Goal: Task Accomplishment & Management: Manage account settings

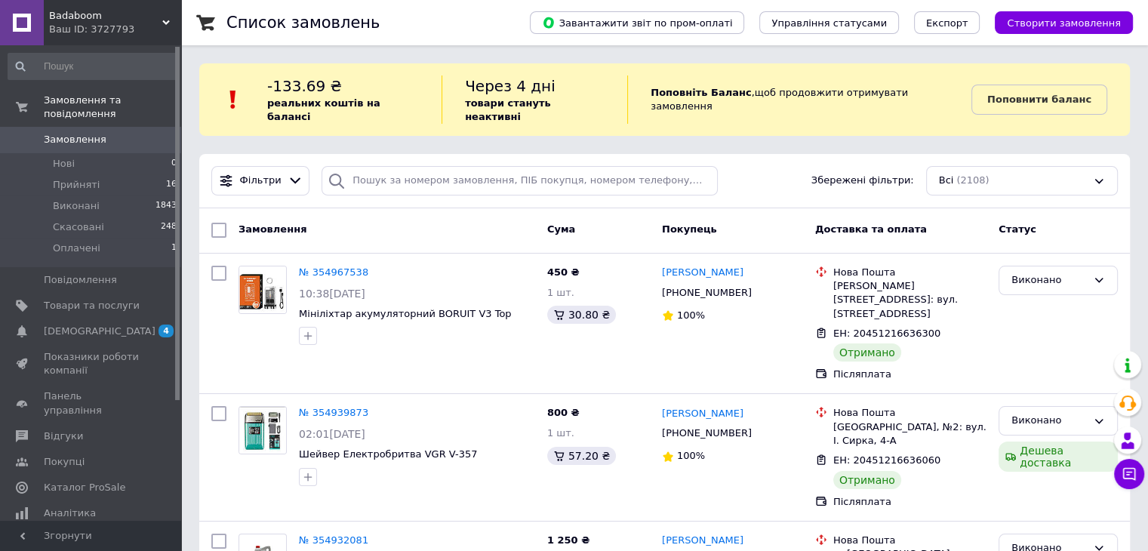
click at [63, 133] on span "Замовлення" at bounding box center [75, 140] width 63 height 14
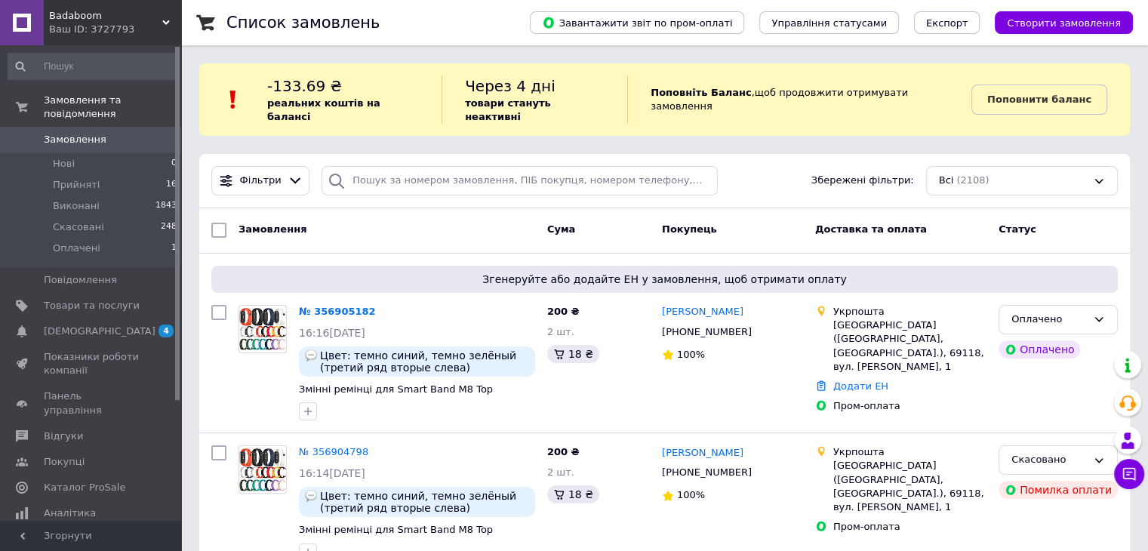
scroll to position [30, 0]
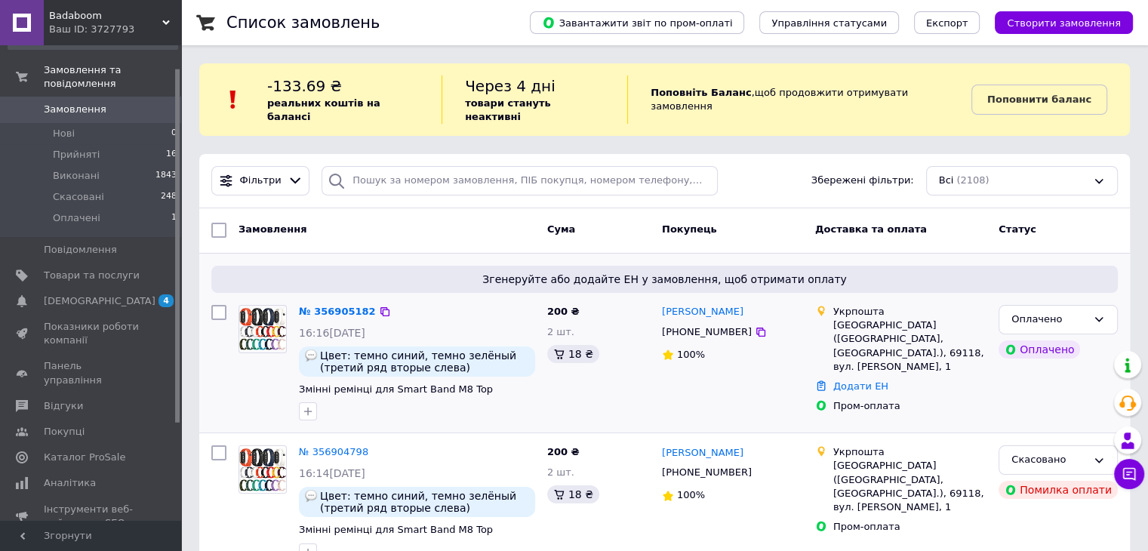
click at [601, 380] on div "200 ₴ 2 шт. 18 ₴" at bounding box center [598, 363] width 115 height 128
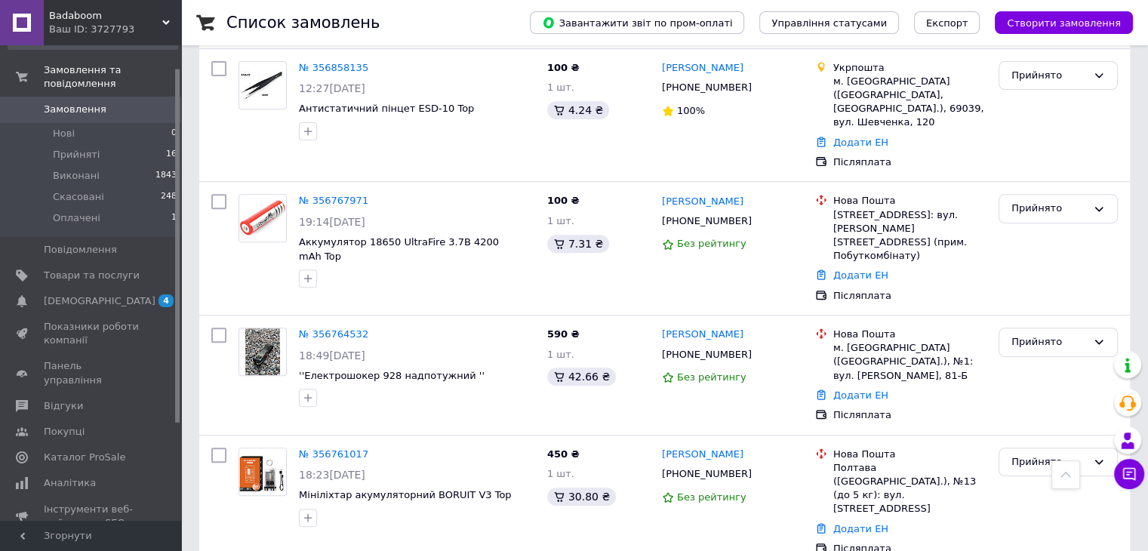
scroll to position [543, 0]
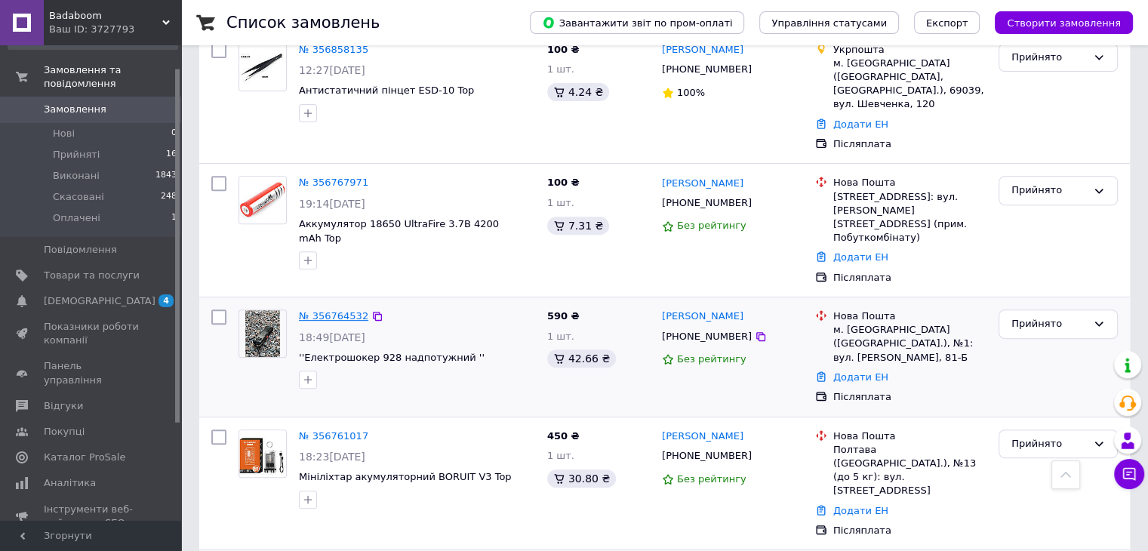
click at [334, 310] on link "№ 356764532" at bounding box center [333, 315] width 69 height 11
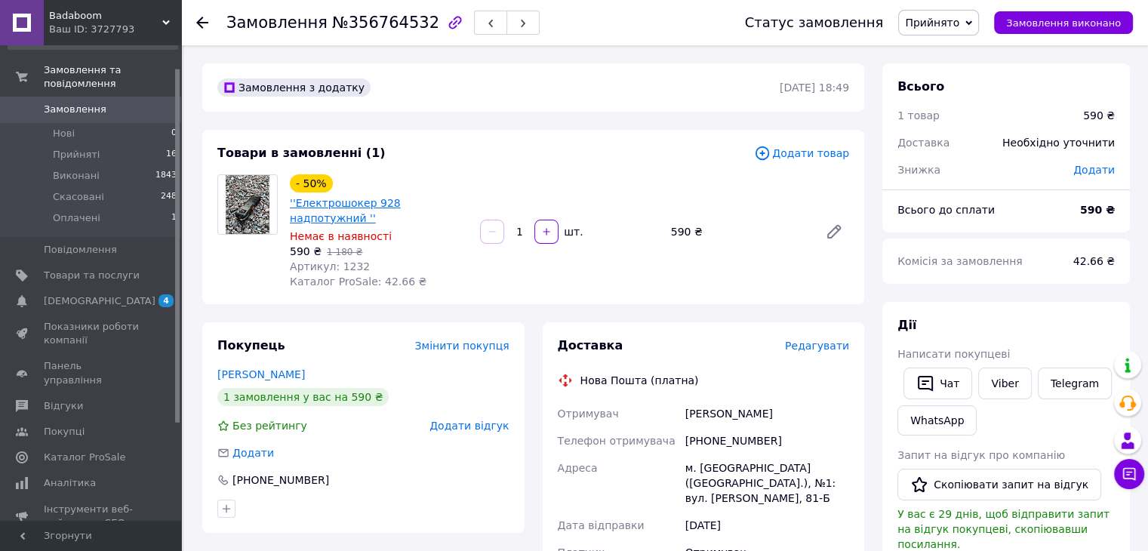
click at [330, 203] on link "''Електрошокер 928 надпотужний ''" at bounding box center [345, 210] width 111 height 27
click at [817, 340] on span "Редагувати" at bounding box center [817, 346] width 64 height 12
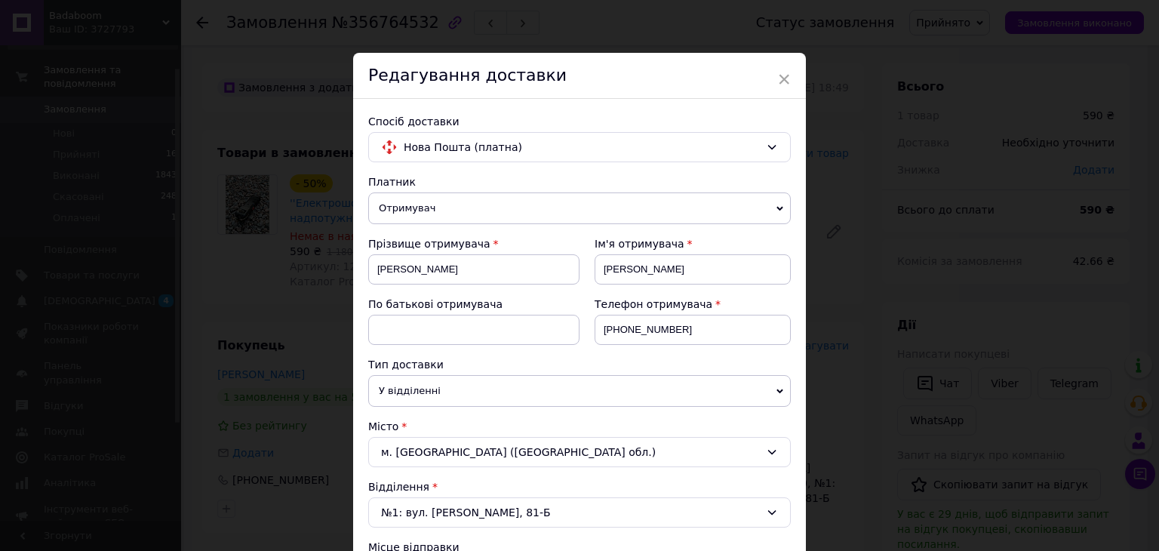
click at [570, 365] on div "Тип доставки" at bounding box center [579, 364] width 423 height 15
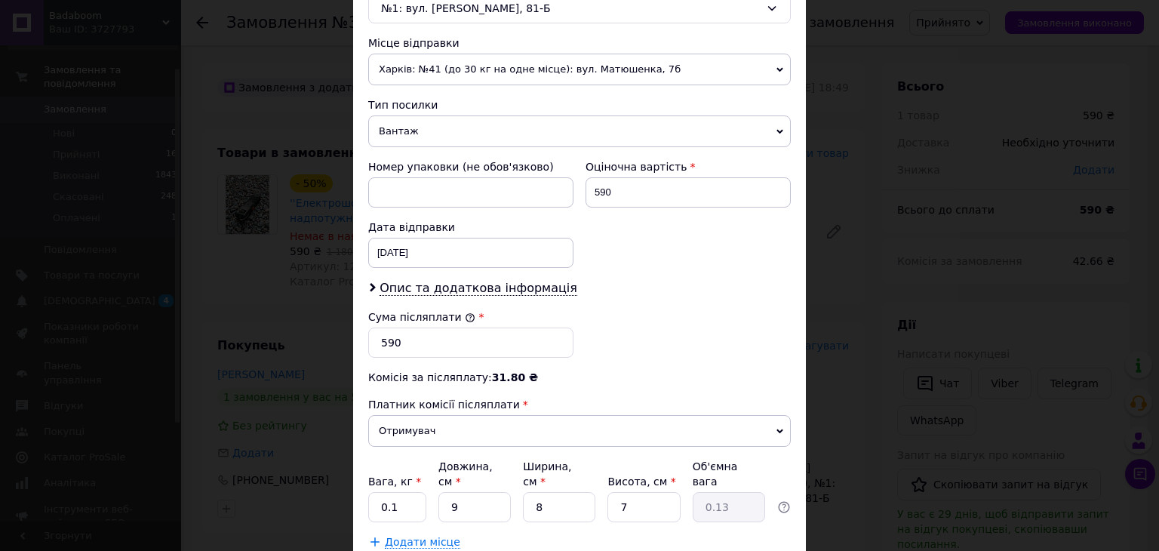
scroll to position [596, 0]
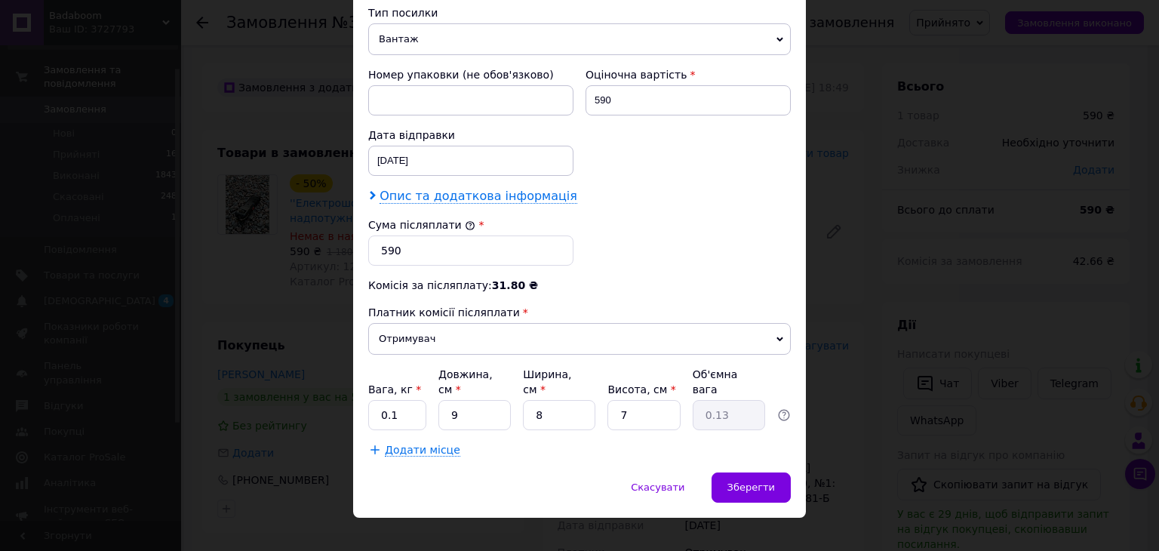
click at [509, 198] on span "Опис та додаткова інформація" at bounding box center [479, 196] width 198 height 15
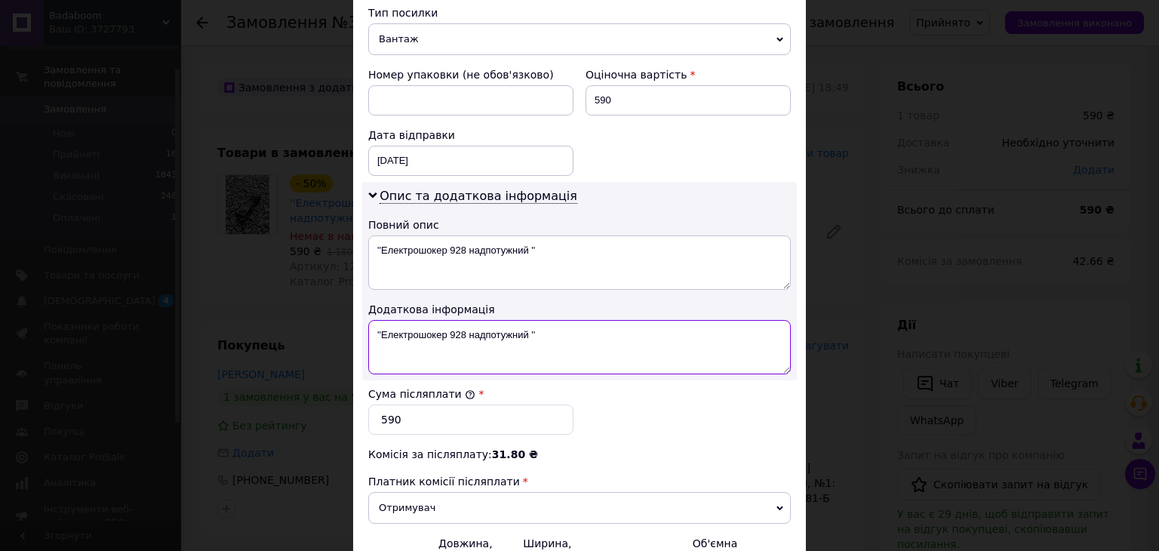
click at [528, 330] on textarea "''Електрошокер 928 надпотужний ''" at bounding box center [579, 347] width 423 height 54
click at [538, 330] on textarea "''Електрошокер 928 ''" at bounding box center [579, 347] width 423 height 54
click at [449, 336] on textarea "''Електрошокер 928" at bounding box center [579, 347] width 423 height 54
click at [380, 327] on textarea "''Електрош 928" at bounding box center [579, 347] width 423 height 54
type textarea "Електрош 928"
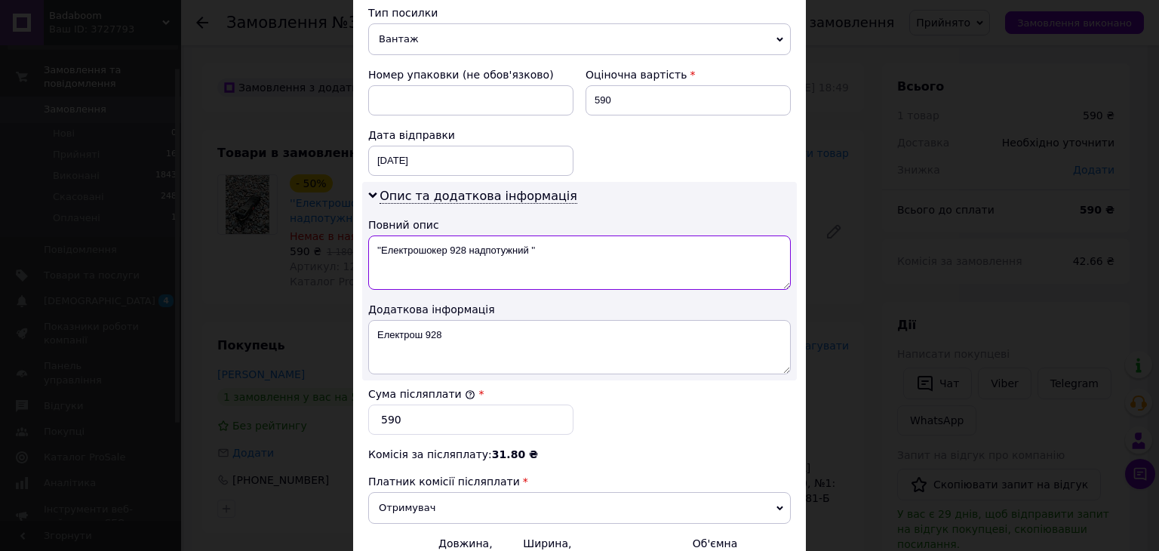
click at [537, 248] on textarea "''Електрошокер 928 надпотужний ''" at bounding box center [579, 262] width 423 height 54
type textarea "'"
type textarea "928"
click at [655, 303] on div "Додаткова інформація" at bounding box center [579, 309] width 423 height 15
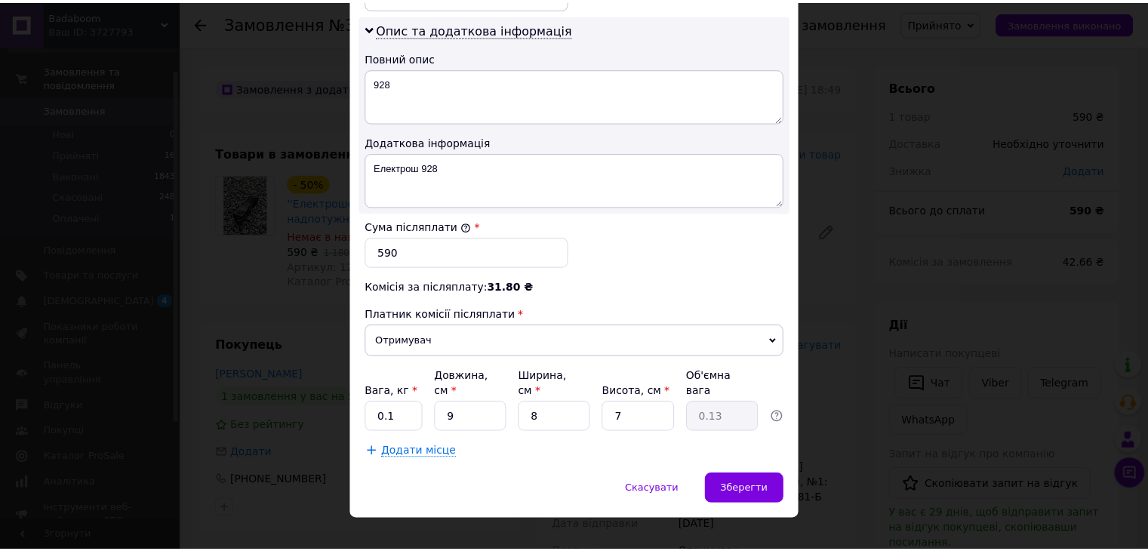
scroll to position [765, 0]
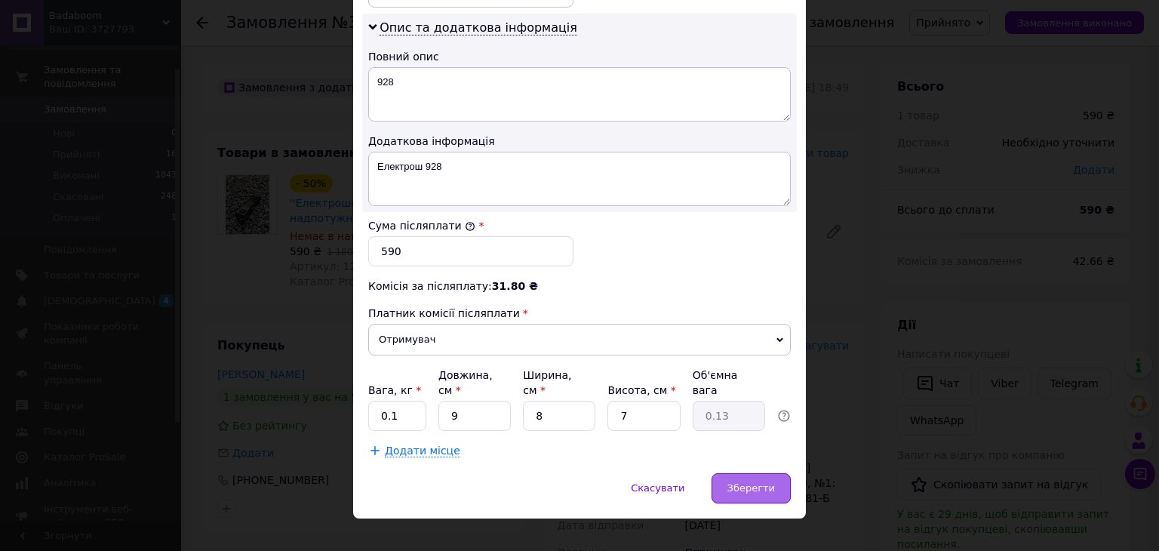
click at [756, 477] on div "Зберегти" at bounding box center [751, 488] width 79 height 30
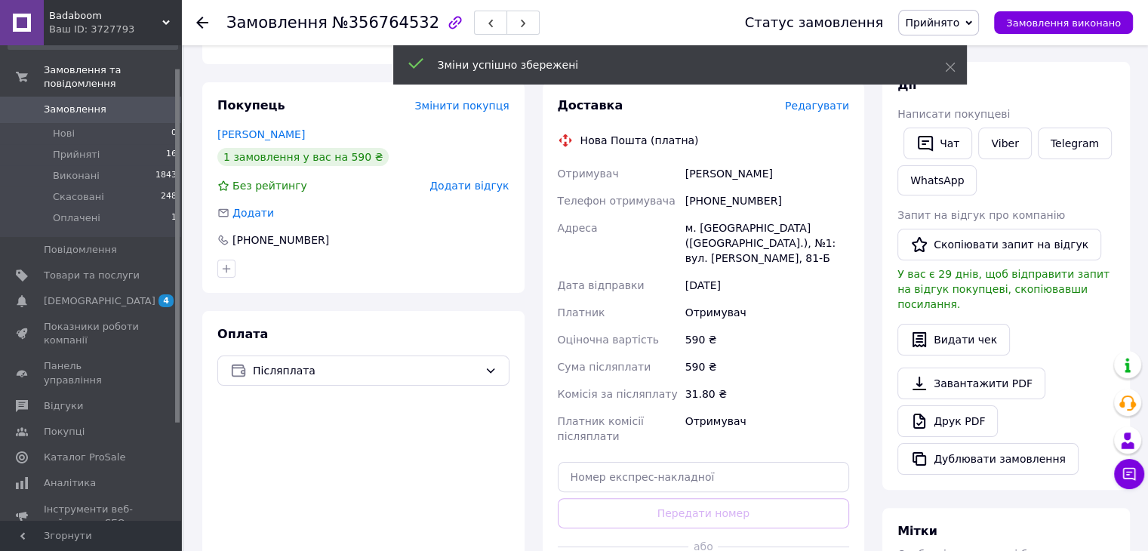
scroll to position [392, 0]
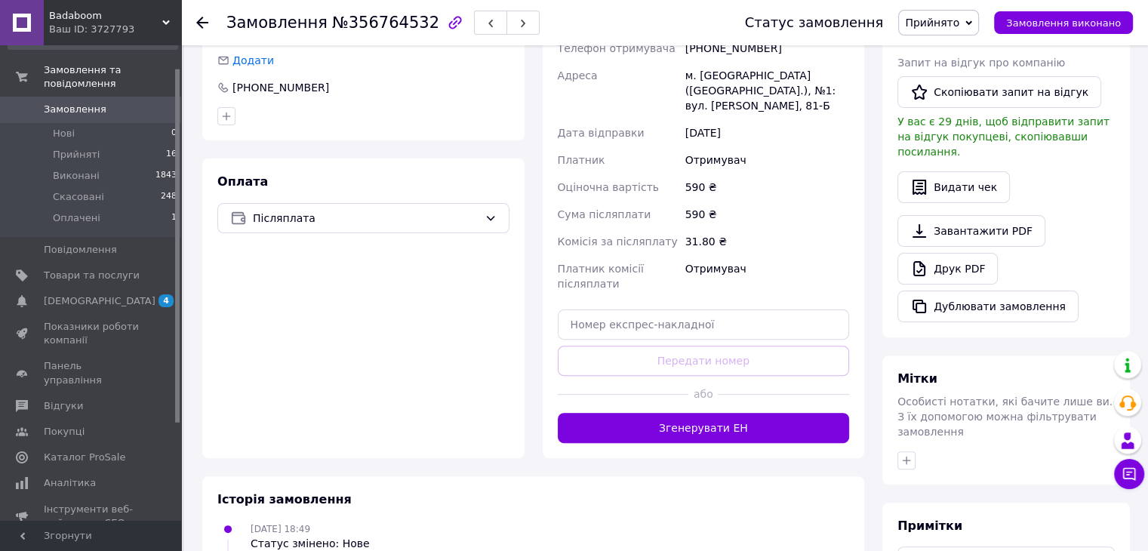
click at [793, 228] on div "31.80 ₴" at bounding box center [767, 241] width 170 height 27
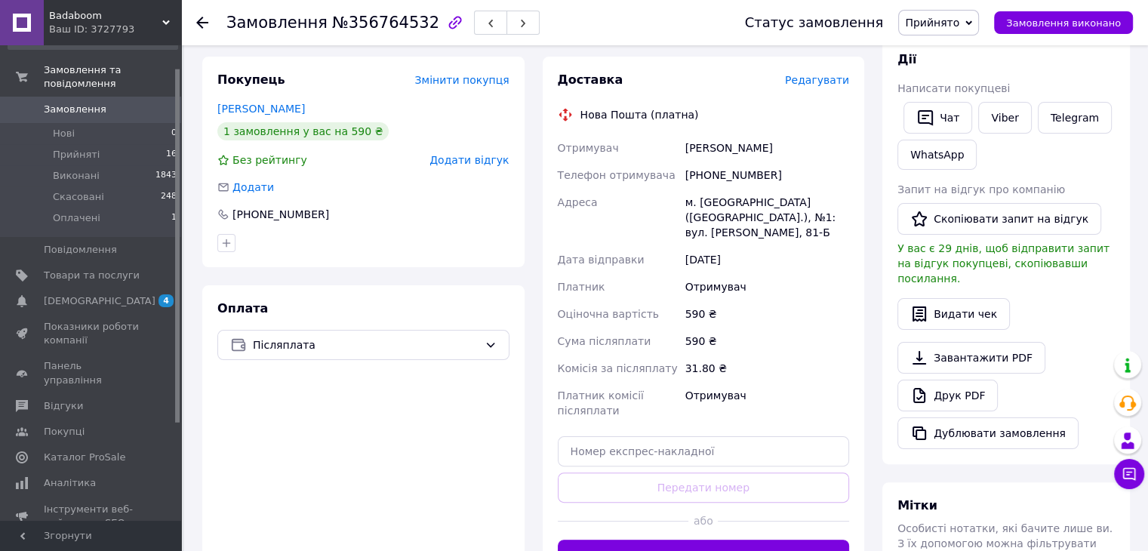
scroll to position [263, 0]
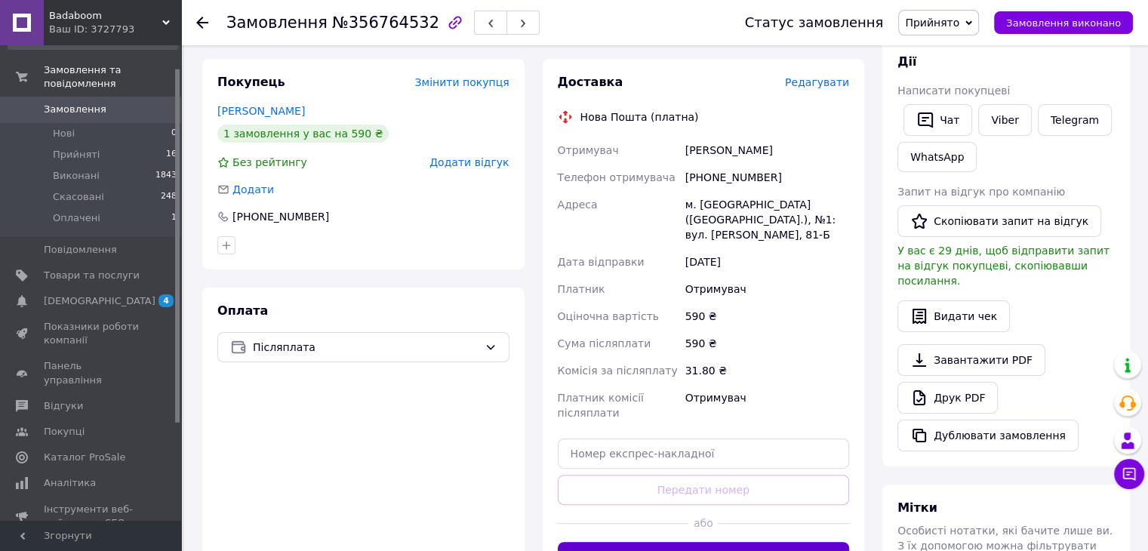
click at [720, 542] on button "Згенерувати ЕН" at bounding box center [704, 557] width 292 height 30
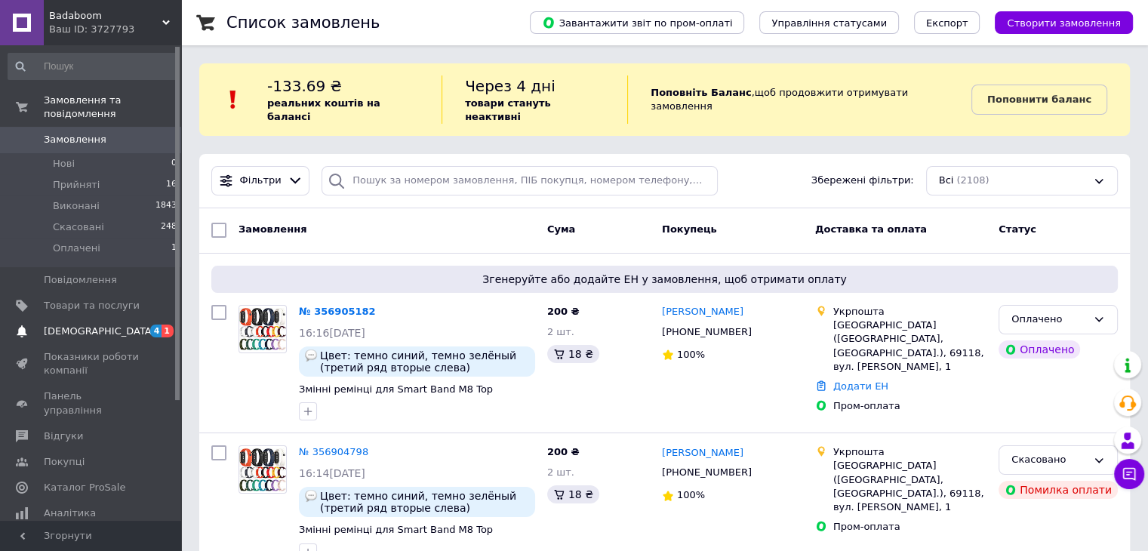
click at [64, 325] on span "[DEMOGRAPHIC_DATA]" at bounding box center [100, 332] width 112 height 14
